Goal: Task Accomplishment & Management: Manage account settings

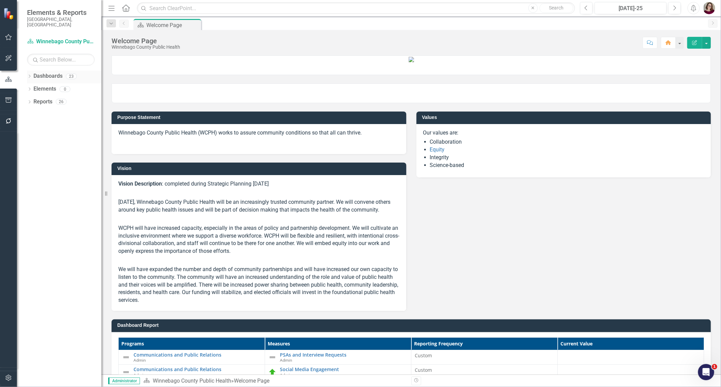
click at [31, 75] on icon "Dropdown" at bounding box center [29, 77] width 5 height 4
click at [33, 87] on icon "Dropdown" at bounding box center [32, 89] width 5 height 4
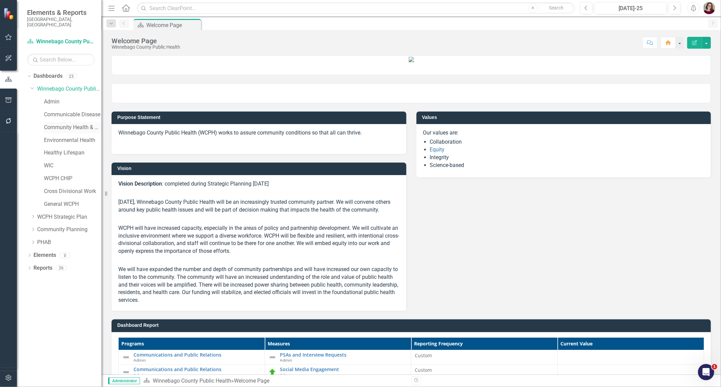
click at [71, 124] on link "Community Health & Prevention" at bounding box center [72, 128] width 57 height 8
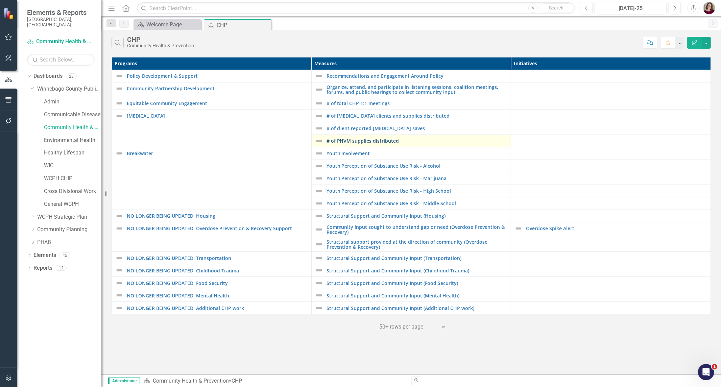
click at [377, 141] on link "# of PHVM supplies distributed" at bounding box center [417, 140] width 181 height 5
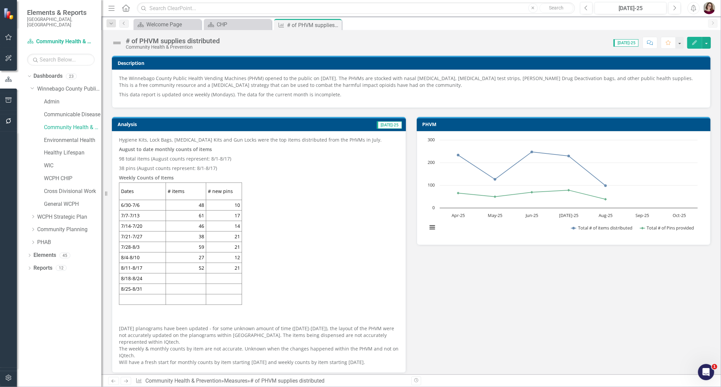
scroll to position [38, 0]
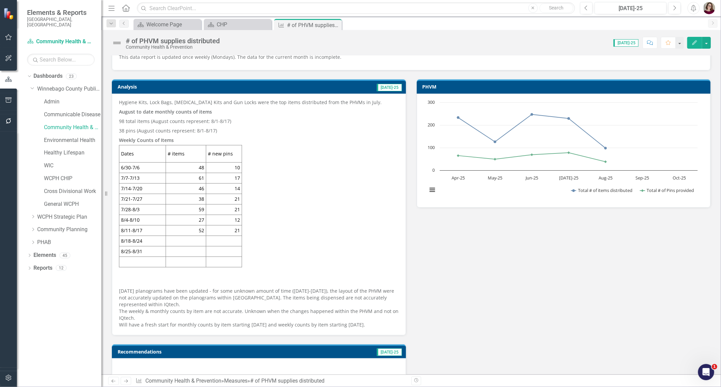
click at [224, 239] on td at bounding box center [224, 241] width 36 height 10
click at [227, 241] on td at bounding box center [224, 241] width 36 height 10
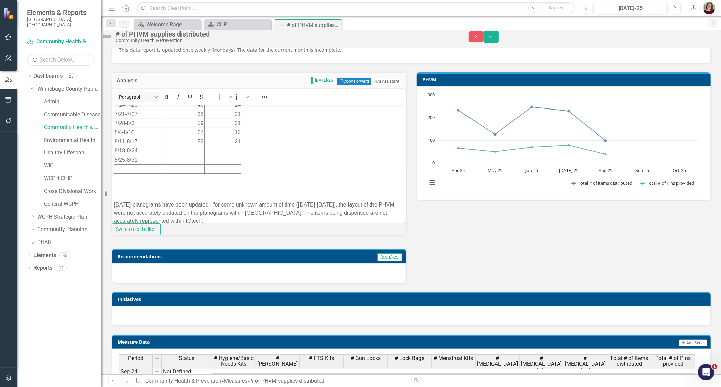
scroll to position [113, 0]
click at [227, 149] on td "Rich Text Area. Press ALT-0 for help." at bounding box center [222, 147] width 37 height 9
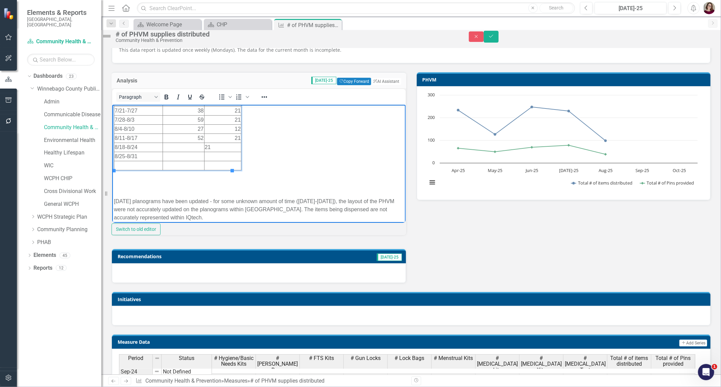
click at [280, 162] on body "Hygiene Kits, Lock Bags, [MEDICAL_DATA] Kits and Gun Locks were the top items d…" at bounding box center [258, 122] width 293 height 261
click at [207, 148] on td "21" at bounding box center [222, 147] width 37 height 9
click at [265, 102] on button "Reveal or hide additional toolbar items" at bounding box center [264, 96] width 11 height 9
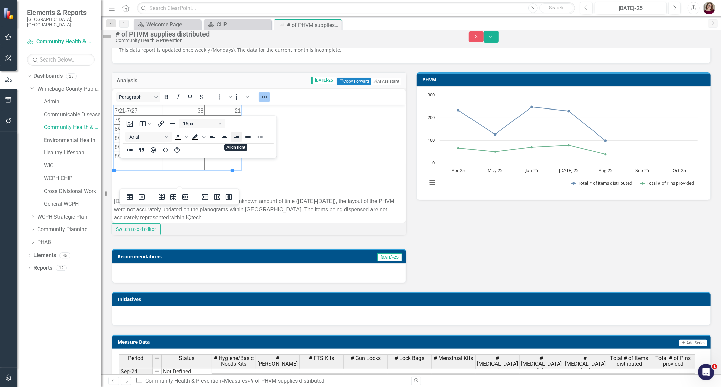
click at [239, 137] on icon "Align right" at bounding box center [236, 137] width 8 height 8
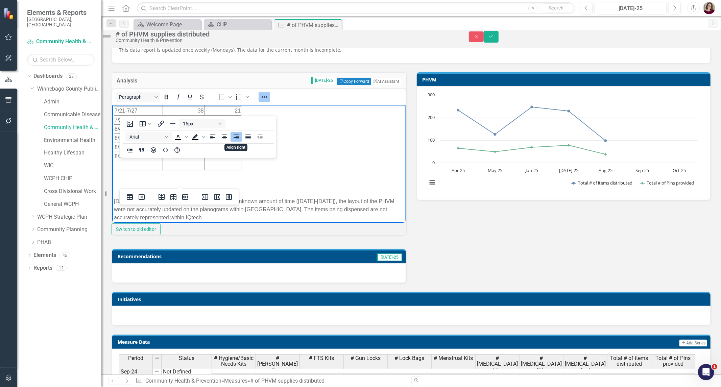
click at [299, 156] on body "Hygiene Kits, Lock Bags, [MEDICAL_DATA] Kits and Gun Locks were the top items d…" at bounding box center [258, 122] width 293 height 261
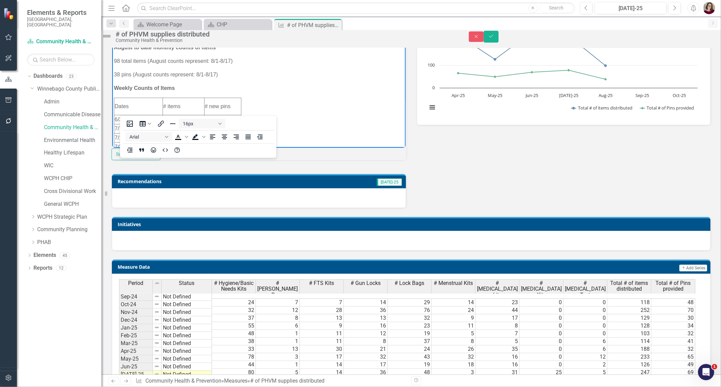
scroll to position [0, 0]
drag, startPoint x: 119, startPoint y: 75, endPoint x: 112, endPoint y: 77, distance: 7.2
click at [112, 77] on body "Hygiene Kits, Lock Bags, [MEDICAL_DATA] Kits and Gun Locks were the top items d…" at bounding box center [258, 160] width 293 height 261
click at [210, 77] on p "59 pins (August counts represent: 8/1-8/17)" at bounding box center [259, 76] width 290 height 8
click at [119, 63] on p "98 total items (August counts represent: 8/1-8/17)" at bounding box center [259, 62] width 290 height 8
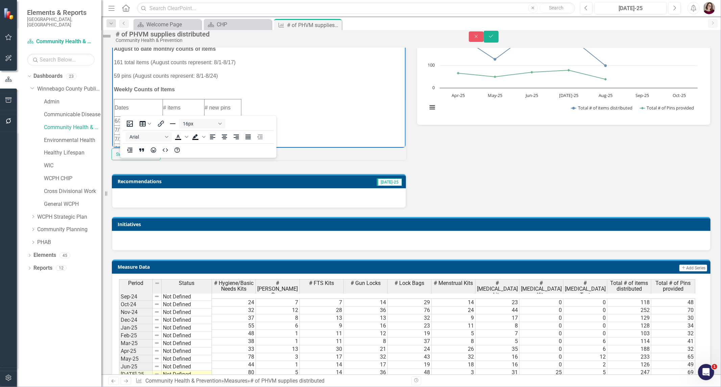
click at [228, 62] on p "161 total items (August counts represent: 8/1-8/17)" at bounding box center [259, 62] width 290 height 8
click at [316, 109] on body "Hygiene Kits, Lock Bags, [MEDICAL_DATA] Kits and Gun Locks were the top items d…" at bounding box center [258, 160] width 293 height 261
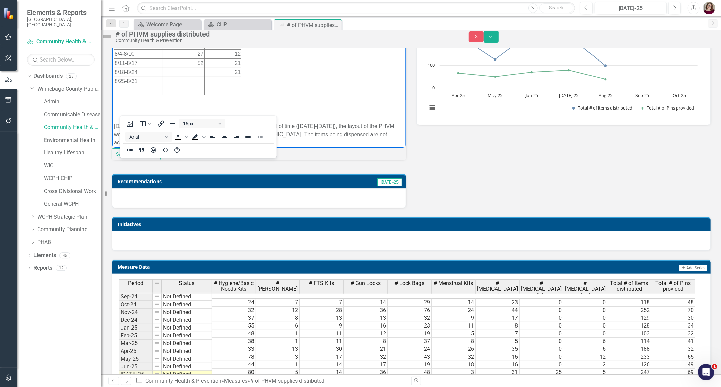
click at [194, 73] on td "Rich Text Area. Press ALT-0 for help." at bounding box center [183, 72] width 42 height 9
click at [238, 137] on icon "Align right" at bounding box center [236, 137] width 8 height 8
click at [181, 74] on td "Rich Text Area. Press ALT-0 for help." at bounding box center [183, 72] width 42 height 9
click at [499, 42] on button "Save" at bounding box center [491, 37] width 15 height 12
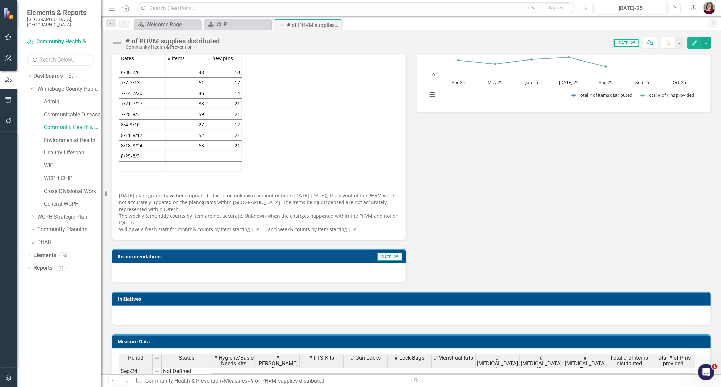
scroll to position [338, 0]
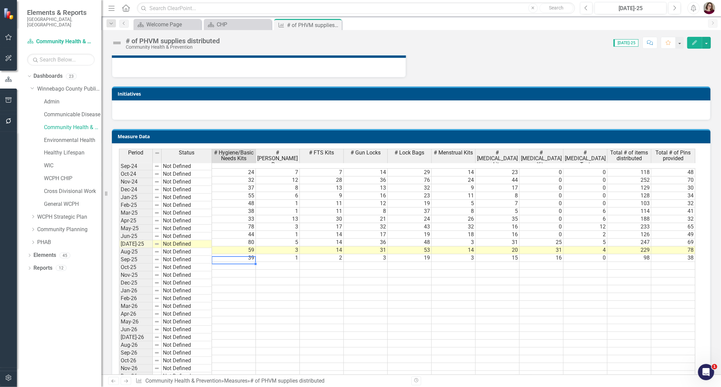
click at [232, 262] on td at bounding box center [234, 266] width 44 height 8
click at [240, 254] on td "39" at bounding box center [234, 258] width 44 height 8
click at [245, 254] on td "39" at bounding box center [234, 258] width 44 height 8
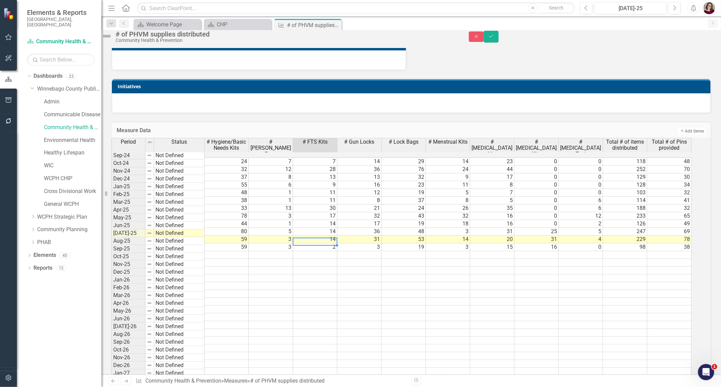
type textarea "4"
